Goal: Task Accomplishment & Management: Use online tool/utility

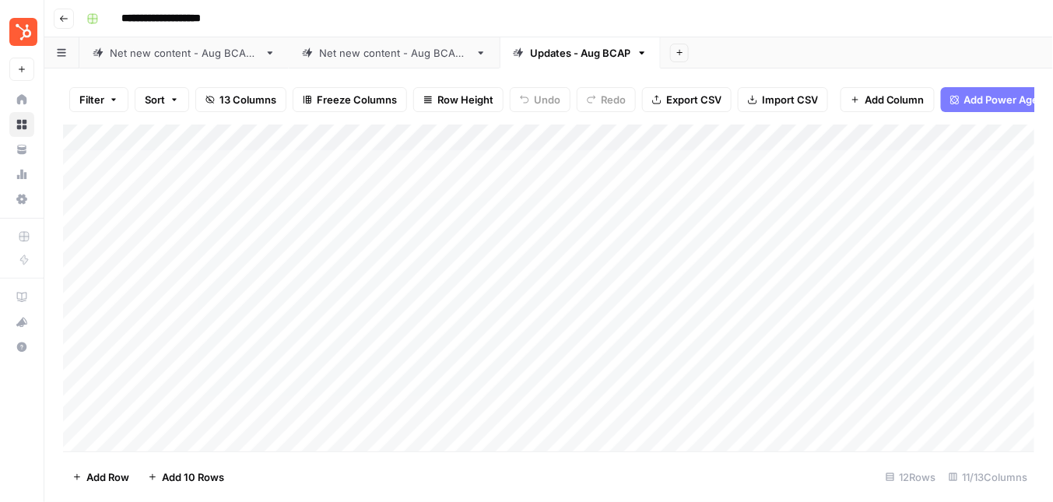
click at [335, 57] on div "Net new content - Aug BCAP 2" at bounding box center [394, 53] width 150 height 16
click at [853, 135] on div "Add Column" at bounding box center [549, 289] width 972 height 328
click at [851, 134] on div "Add Column" at bounding box center [549, 289] width 972 height 328
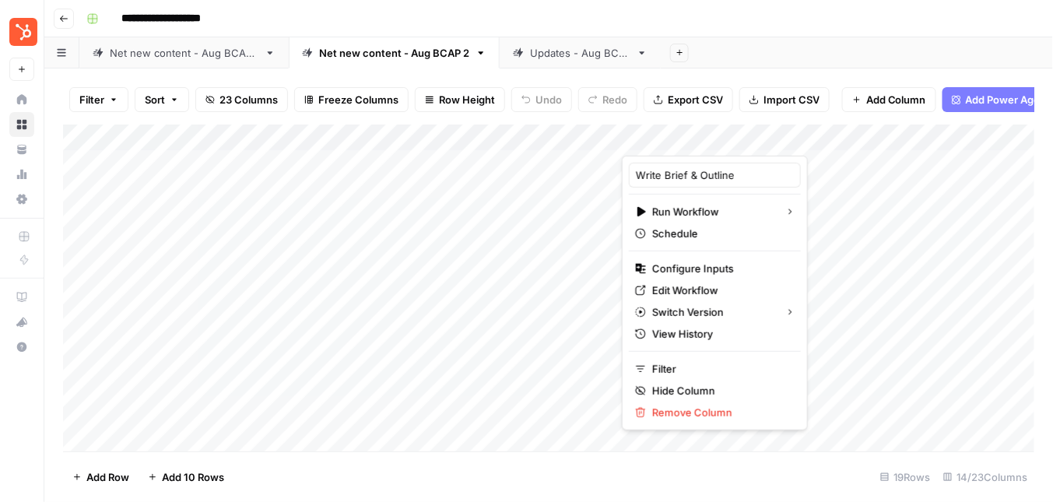
click at [827, 139] on div at bounding box center [754, 140] width 265 height 31
click at [856, 164] on div "Add Column" at bounding box center [549, 289] width 972 height 328
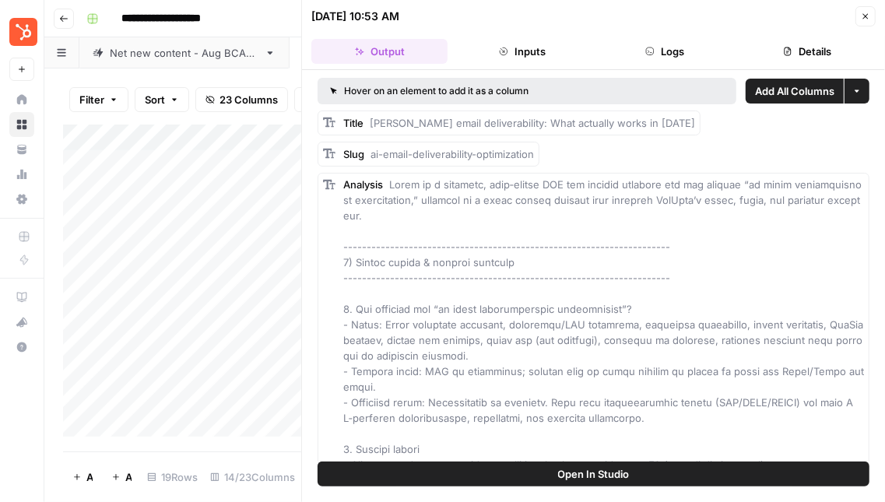
click at [814, 46] on button "Details" at bounding box center [807, 51] width 136 height 25
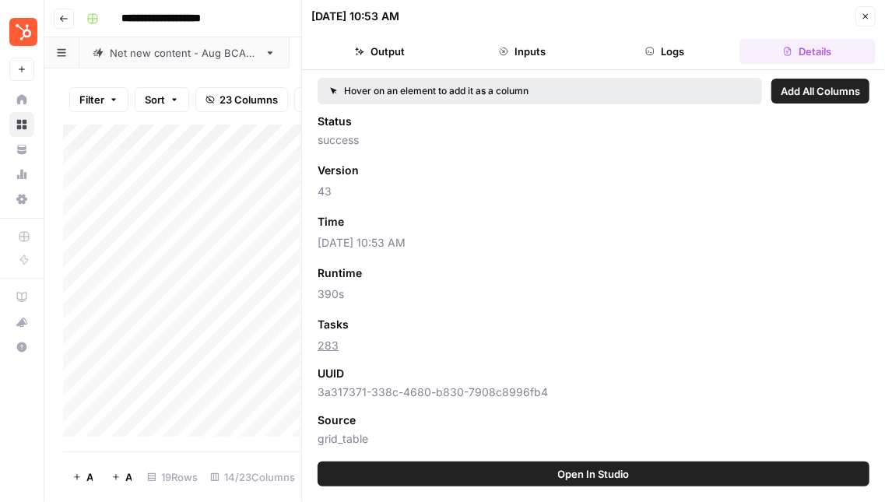
click at [861, 12] on icon "button" at bounding box center [865, 16] width 9 height 9
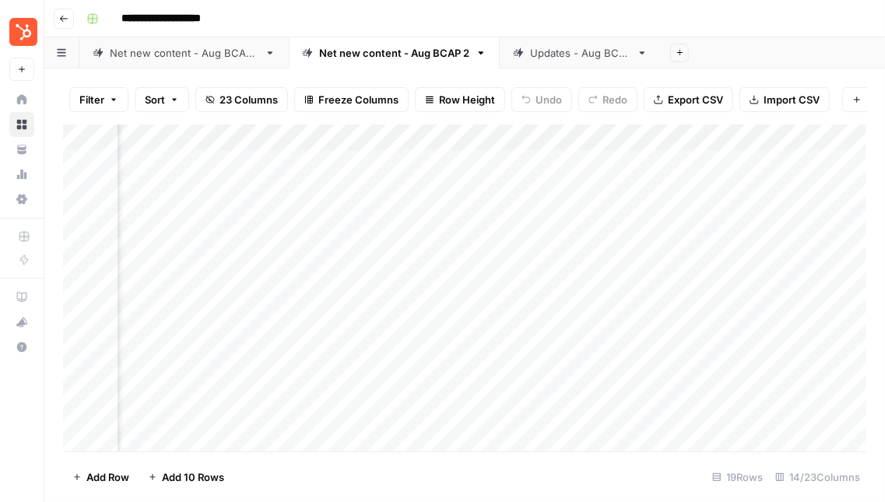
scroll to position [0, 1023]
click at [473, 138] on div "Add Column" at bounding box center [464, 289] width 803 height 328
click at [486, 142] on div at bounding box center [430, 140] width 141 height 31
click at [499, 141] on div at bounding box center [430, 140] width 141 height 31
click at [486, 118] on div "Filter Sort 23 Columns Freeze Columns Row Height Undo Redo Export CSV Import CS…" at bounding box center [464, 100] width 803 height 50
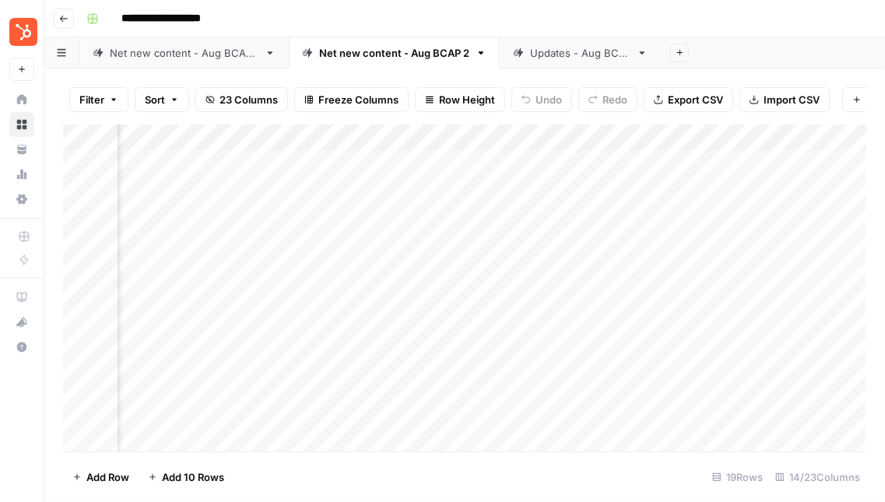
click at [489, 136] on div "Add Column" at bounding box center [464, 289] width 803 height 328
click at [444, 125] on div at bounding box center [430, 140] width 141 height 31
click at [452, 137] on div at bounding box center [430, 140] width 141 height 31
click at [521, 114] on div "Filter Sort 23 Columns Freeze Columns Row Height Undo Redo Export CSV Import CS…" at bounding box center [464, 100] width 803 height 50
click at [484, 186] on div "Add Column" at bounding box center [464, 289] width 803 height 328
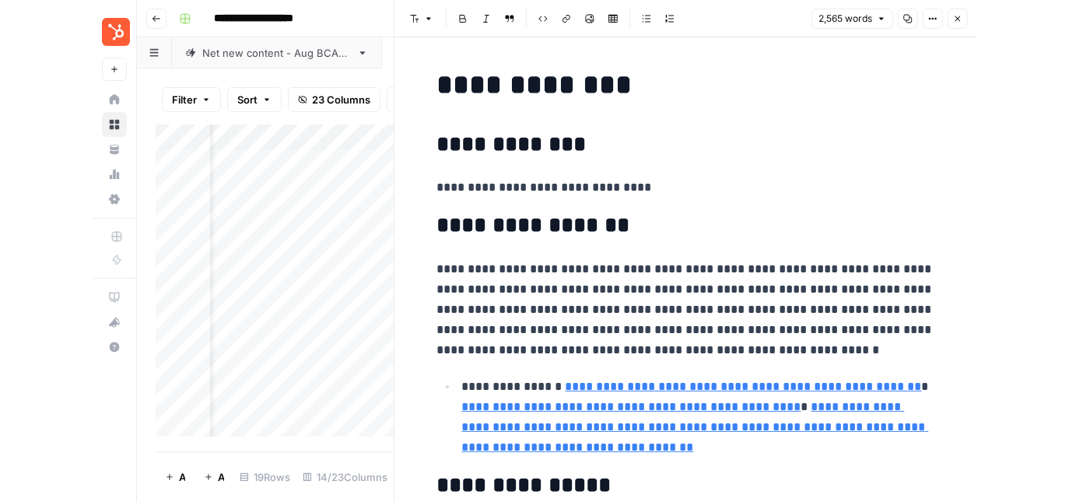
scroll to position [0, 319]
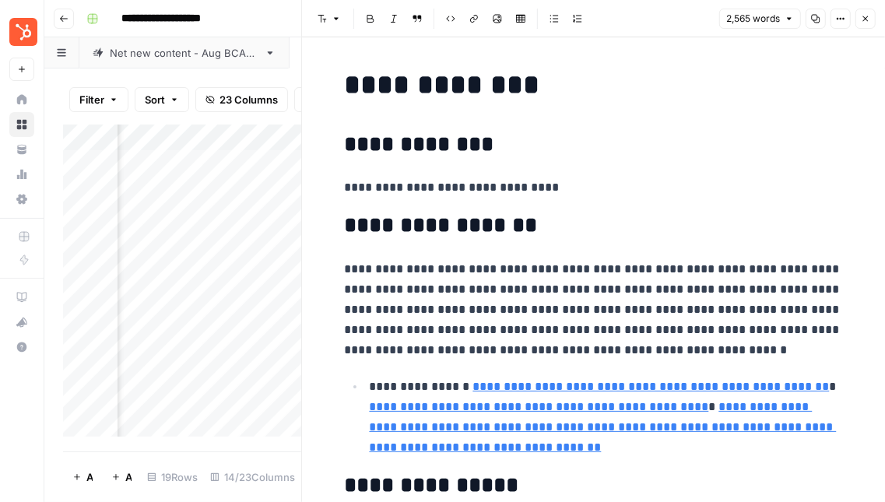
click at [865, 12] on button "Close" at bounding box center [865, 19] width 20 height 20
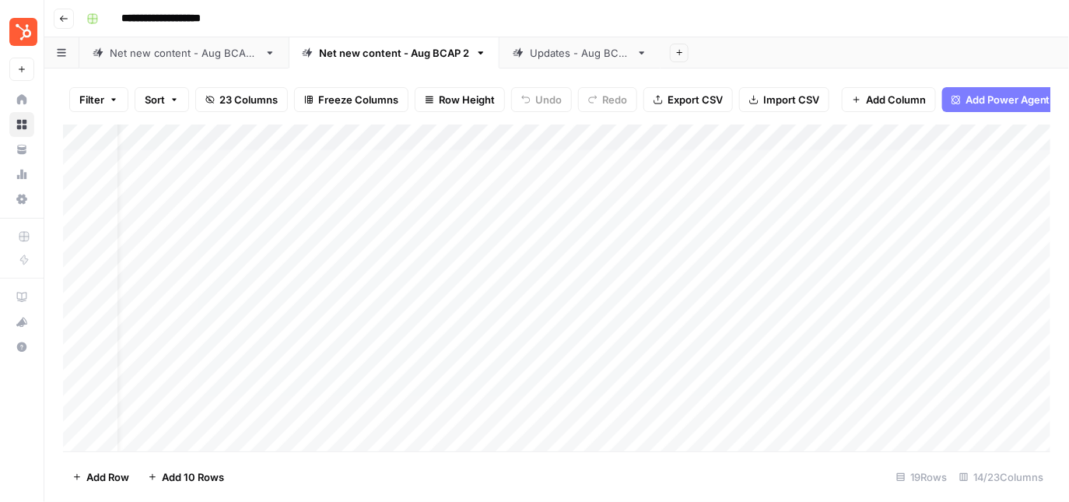
scroll to position [0, 74]
